Goal: Find specific page/section: Find specific page/section

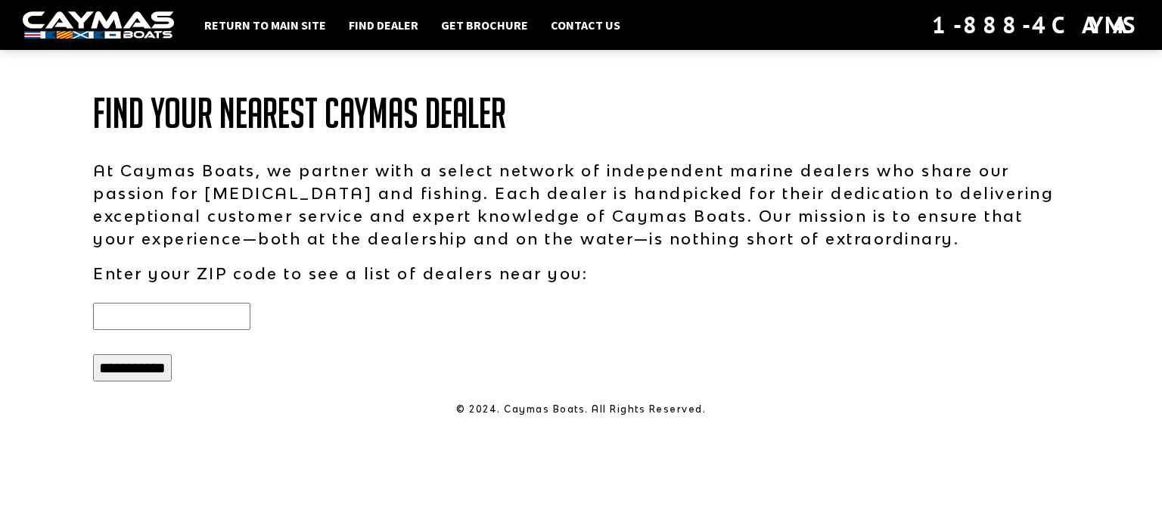
click at [249, 309] on input "text" at bounding box center [171, 316] width 157 height 27
type input "*****"
click at [157, 367] on input "**********" at bounding box center [132, 367] width 79 height 27
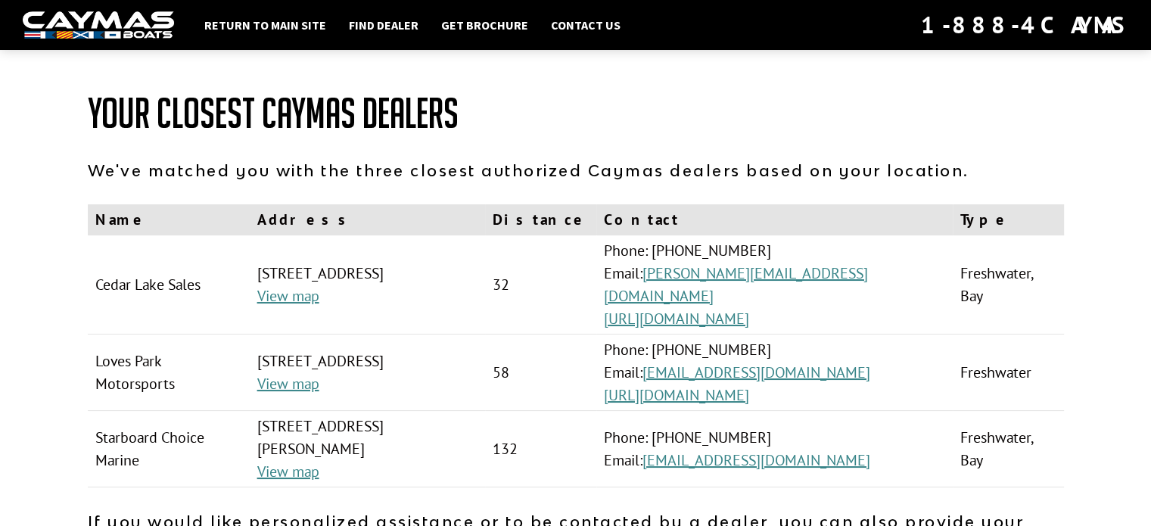
click at [123, 28] on img at bounding box center [98, 25] width 151 height 28
